Goal: Task Accomplishment & Management: Use online tool/utility

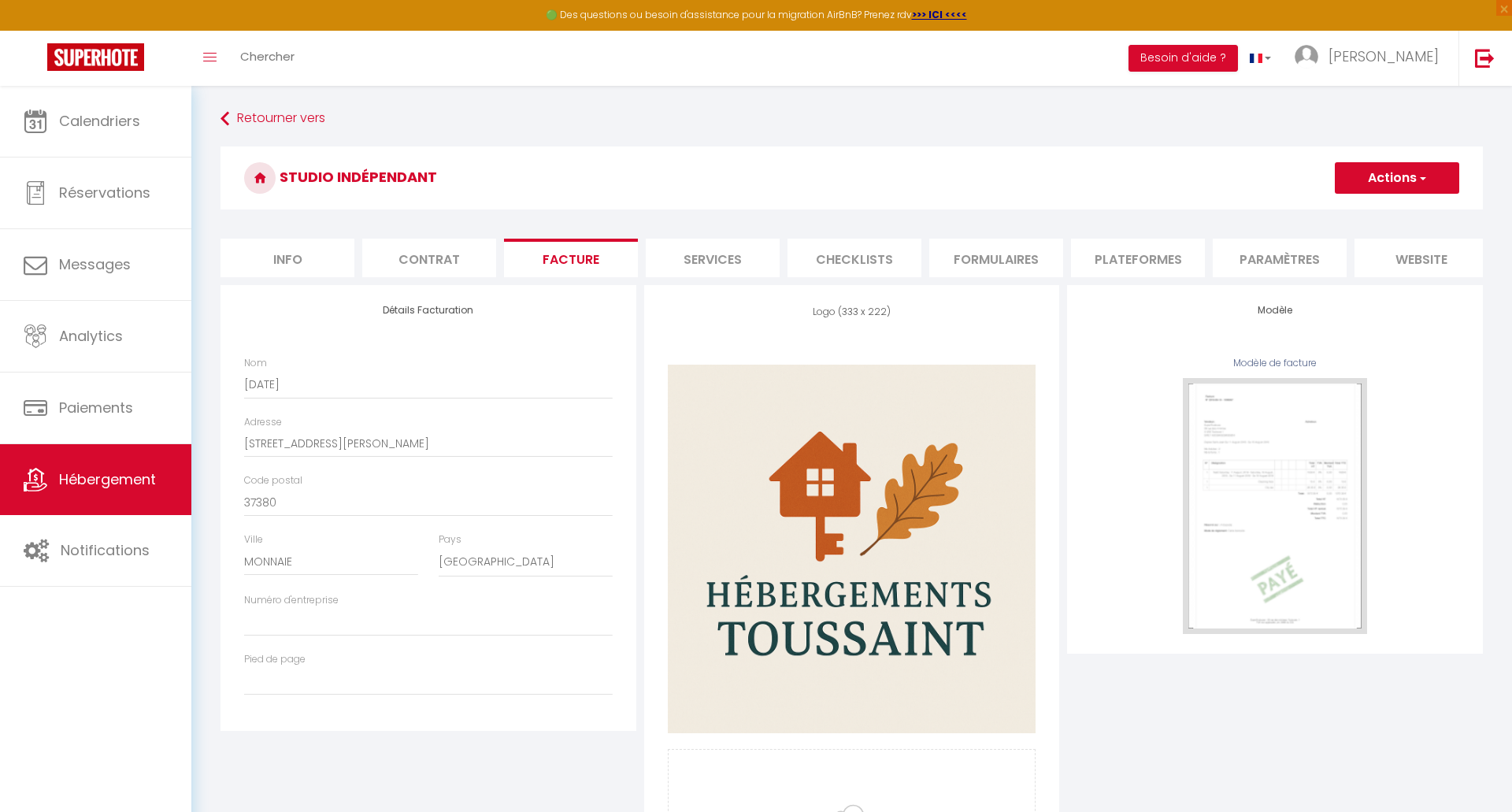
select select "75"
click at [1397, 179] on button "Actions" at bounding box center [1386, 178] width 125 height 31
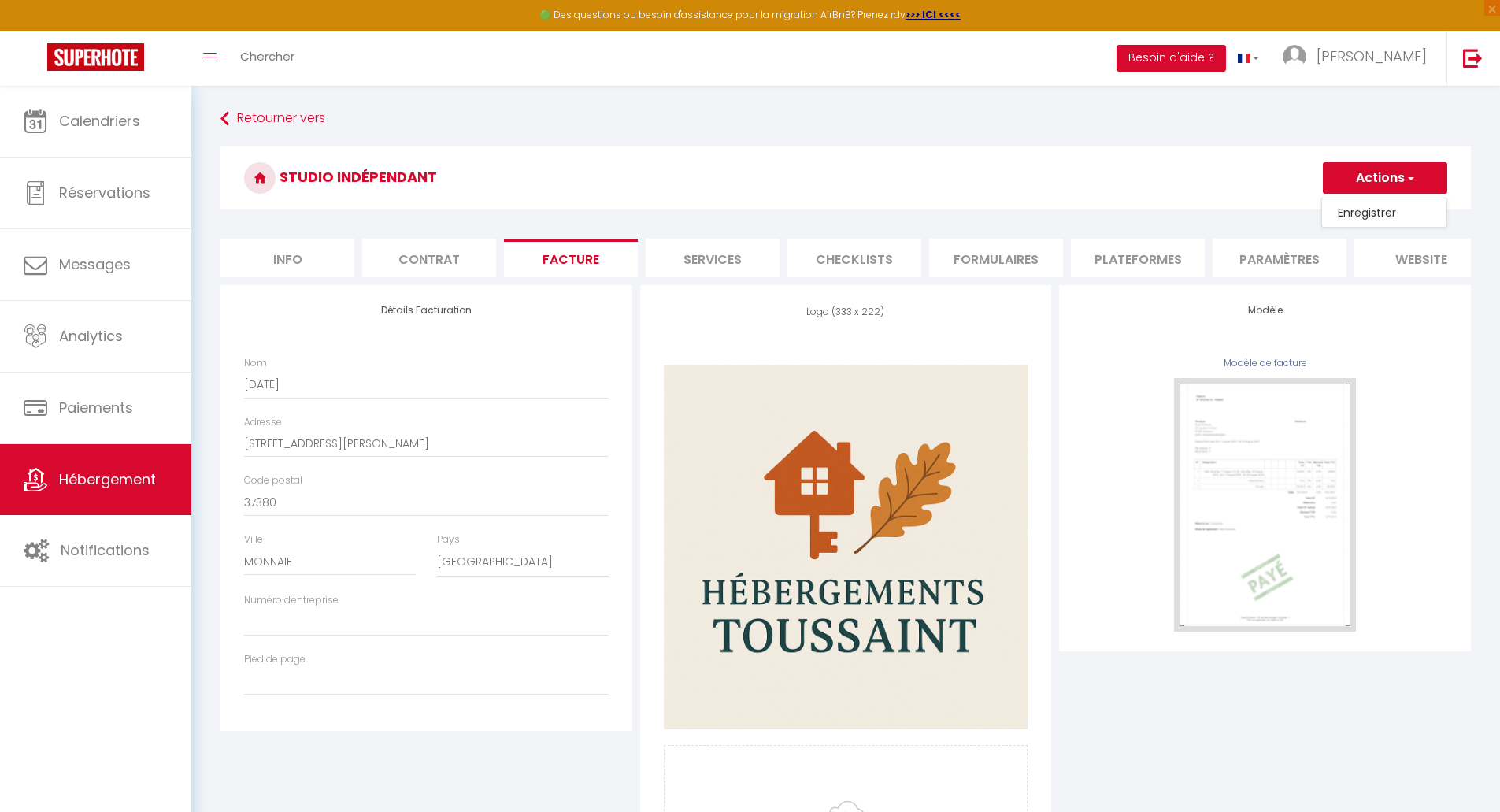
click at [610, 397] on div "[PERSON_NAME][DATE]" at bounding box center [426, 386] width 385 height 59
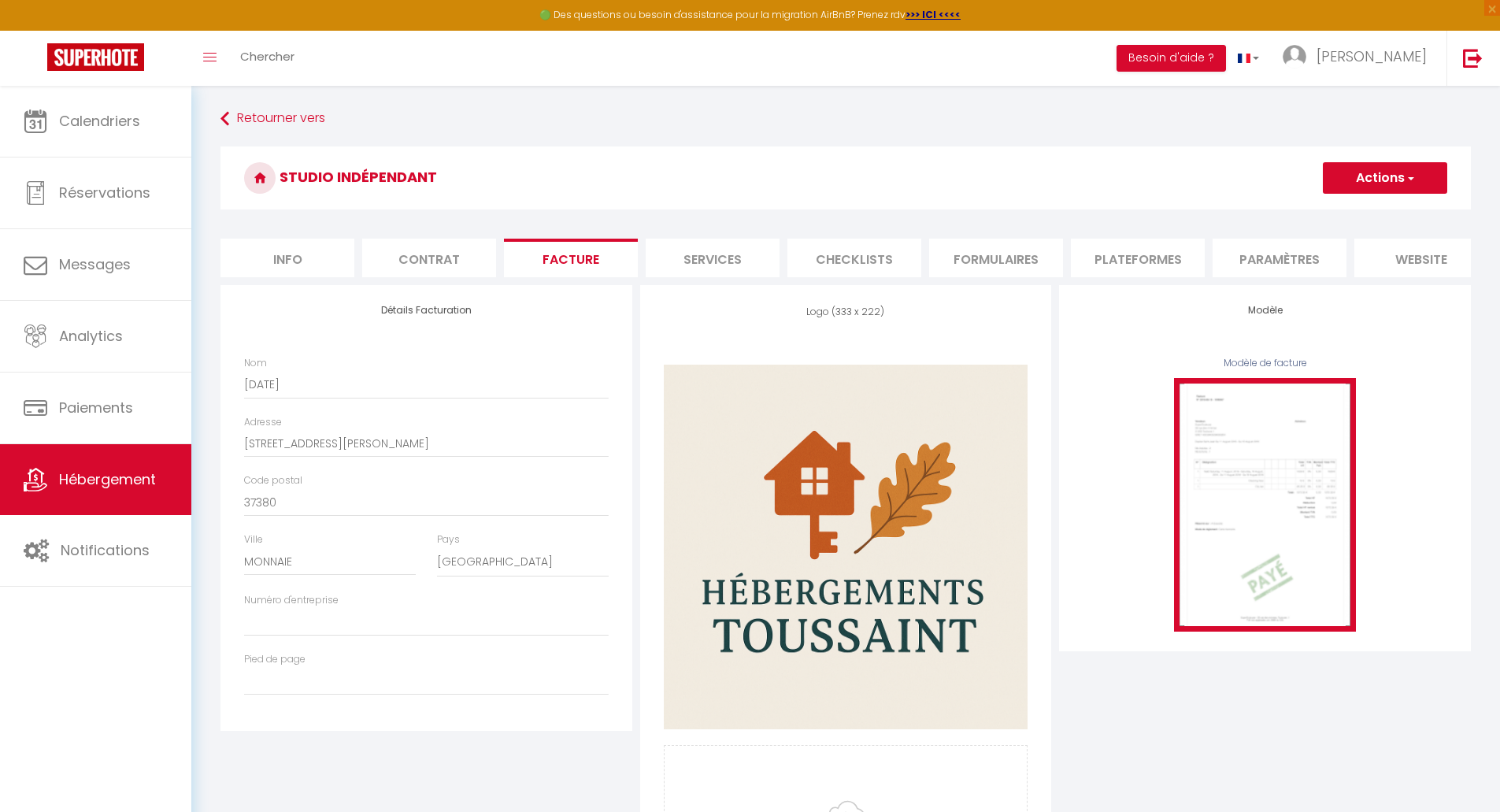
click at [1260, 482] on img at bounding box center [1265, 505] width 182 height 253
click at [1256, 514] on img at bounding box center [1265, 505] width 182 height 253
click at [1260, 588] on img at bounding box center [1265, 505] width 182 height 253
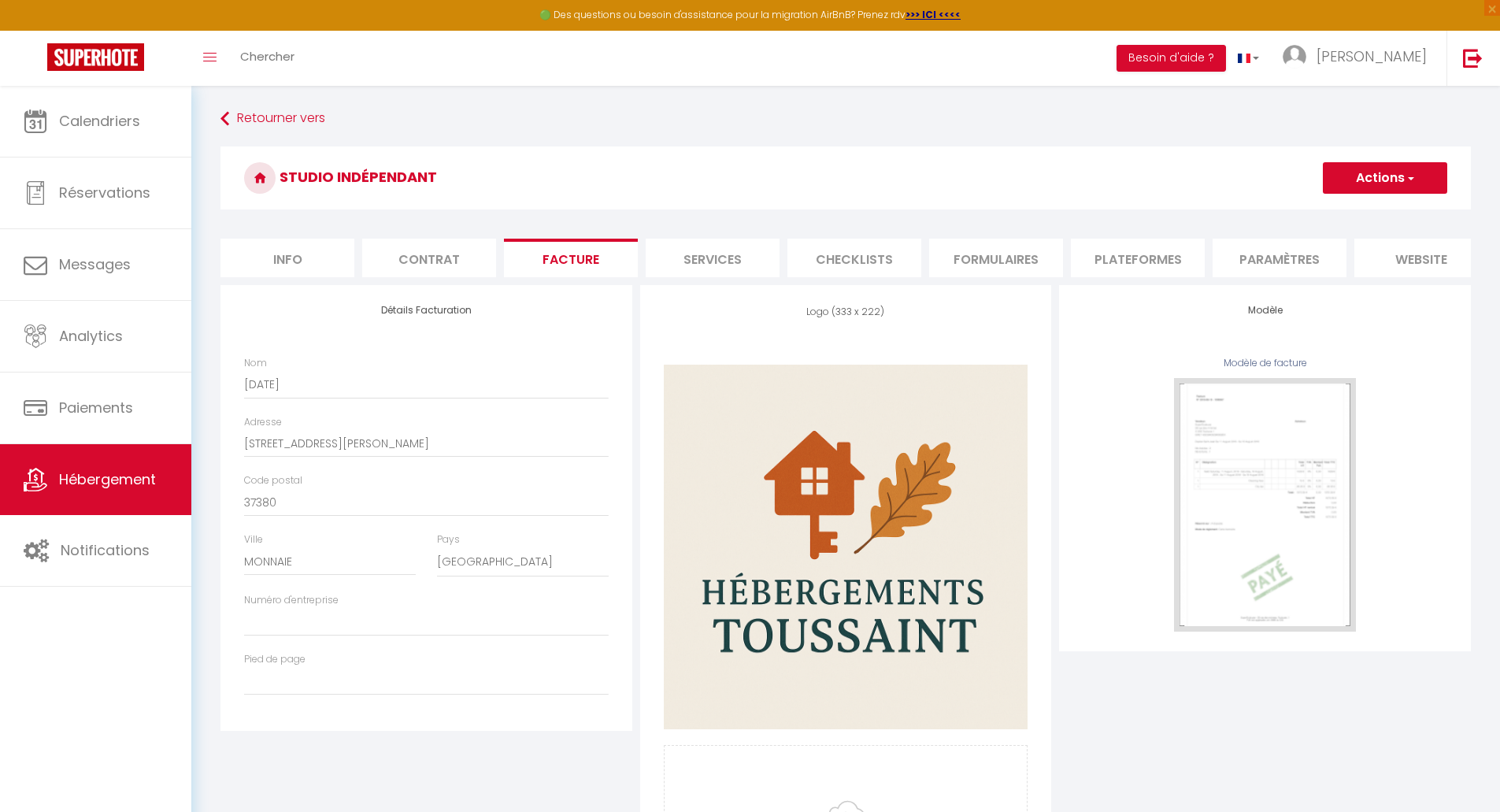
click at [1288, 316] on h4 "Modèle" at bounding box center [1266, 310] width 365 height 11
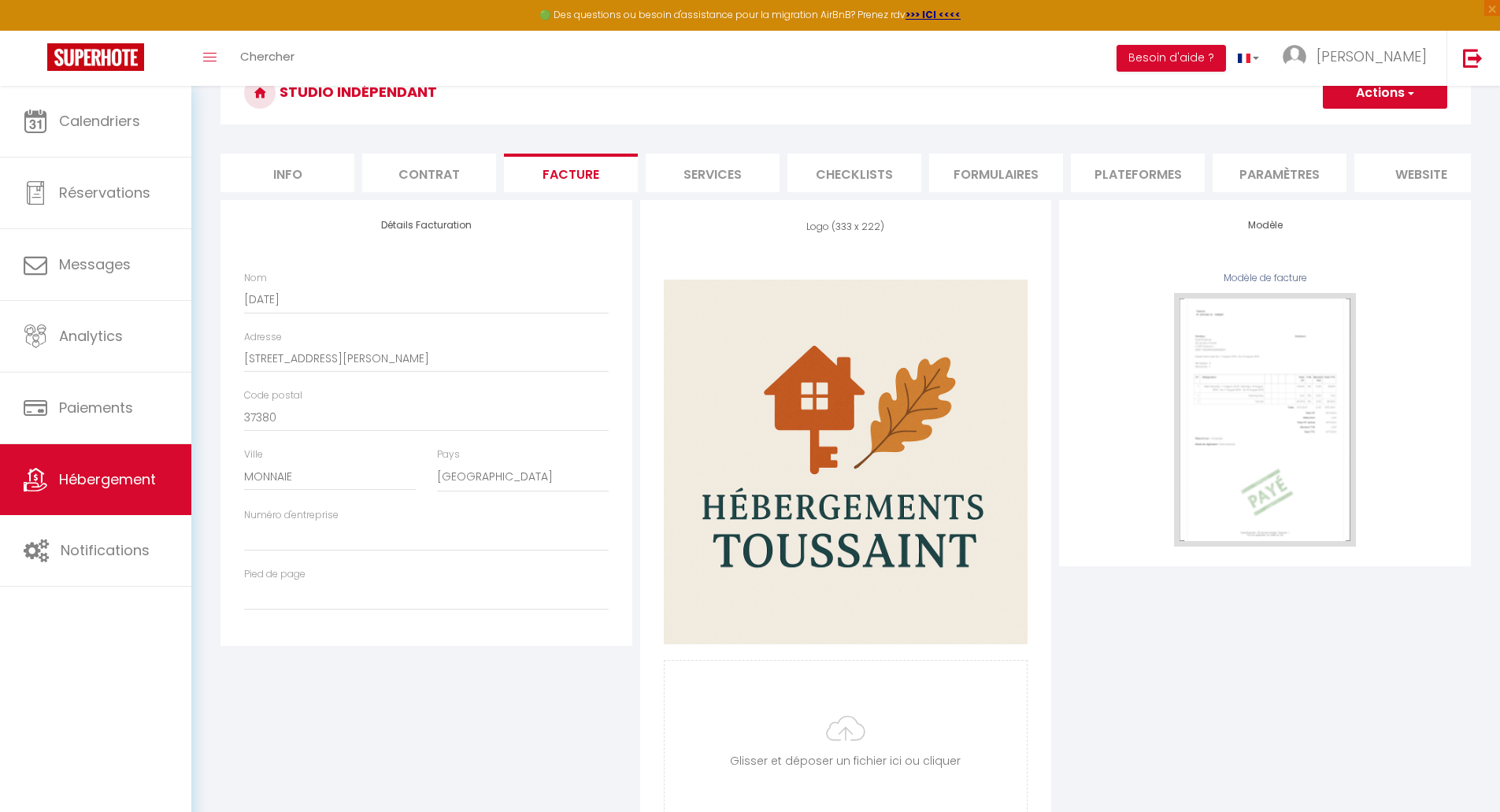
scroll to position [178, 0]
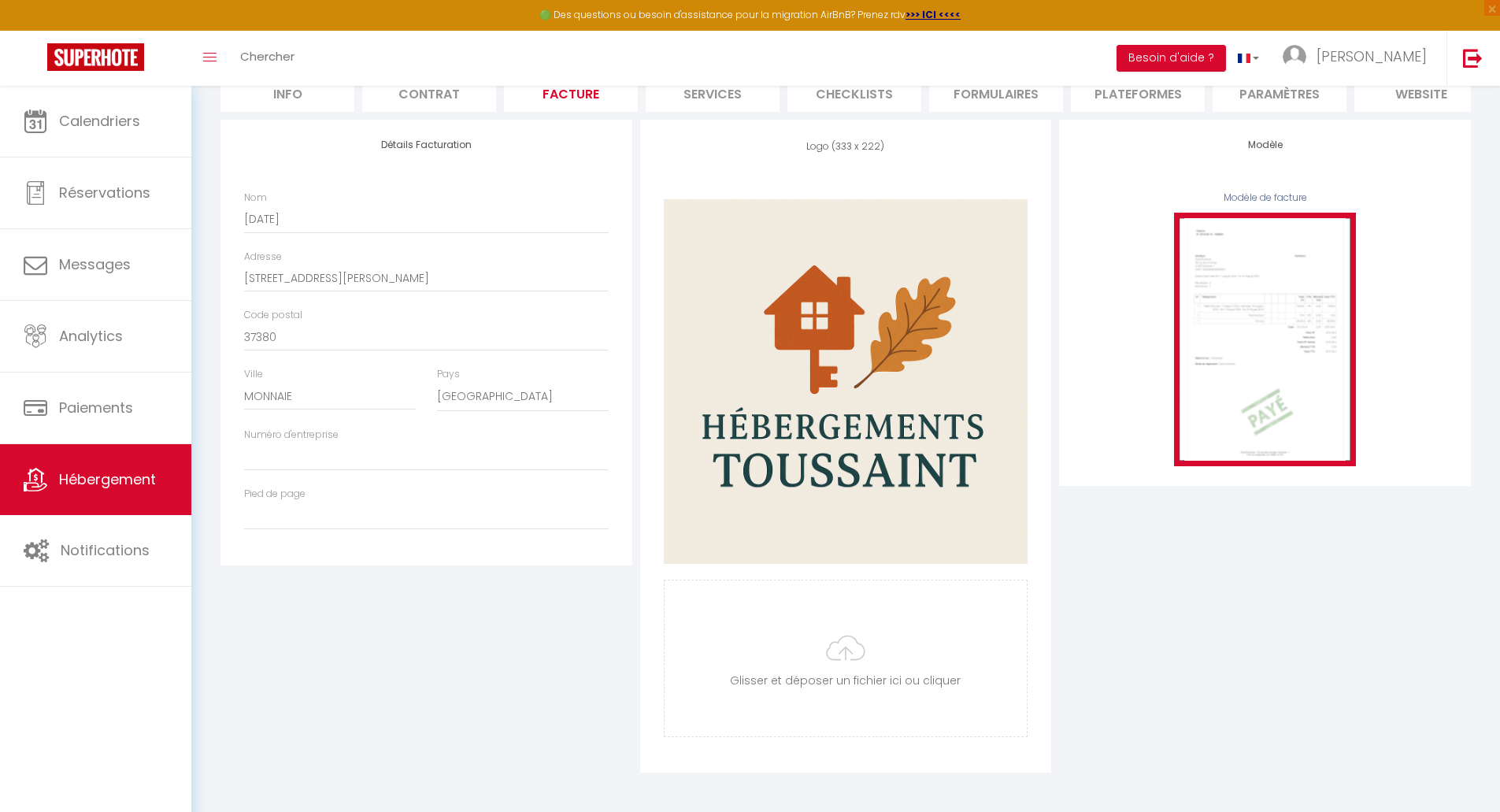
click at [1269, 374] on img at bounding box center [1265, 339] width 182 height 253
click at [1278, 418] on img at bounding box center [1265, 339] width 182 height 253
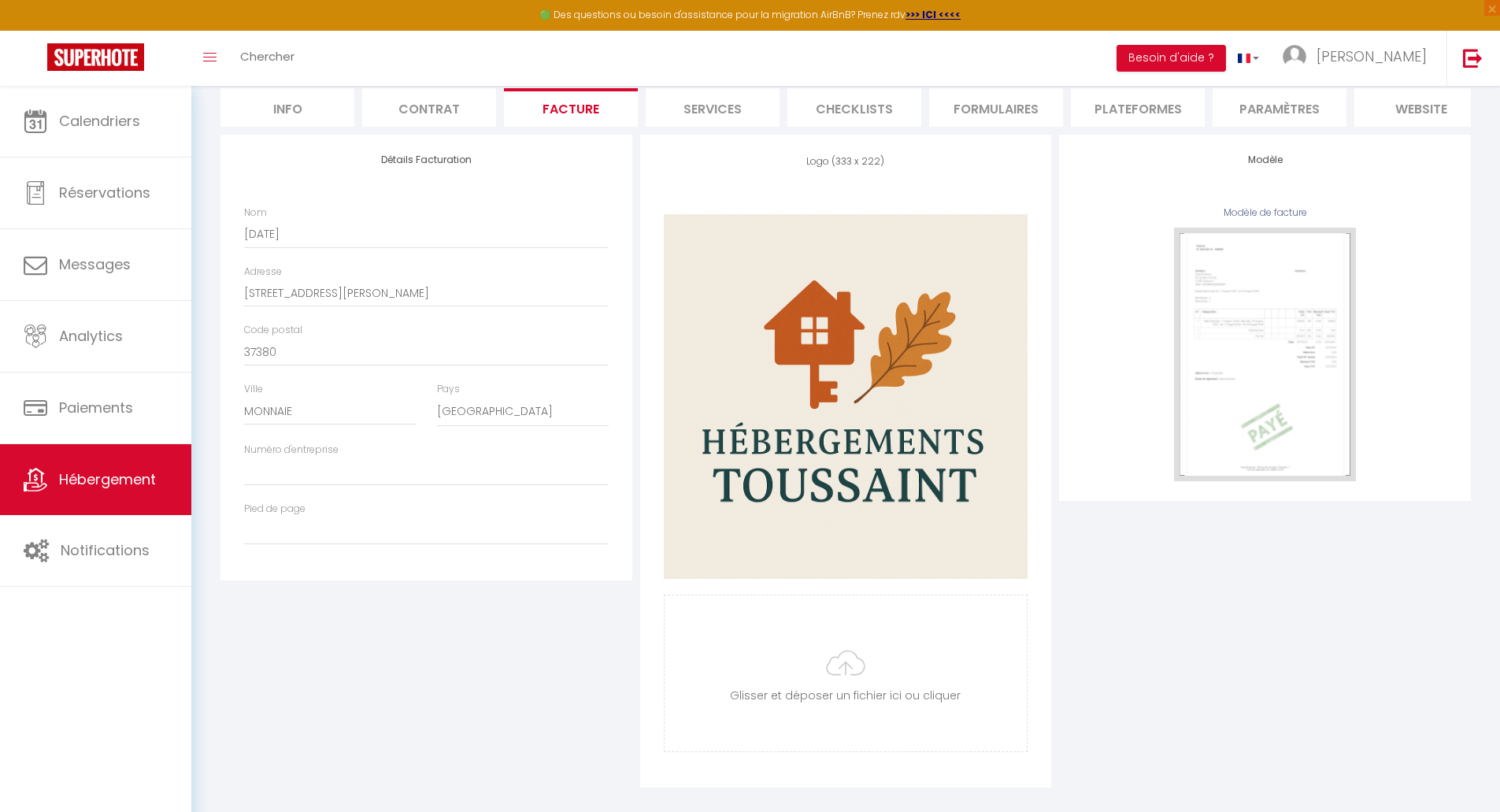
scroll to position [0, 0]
